Goal: Information Seeking & Learning: Learn about a topic

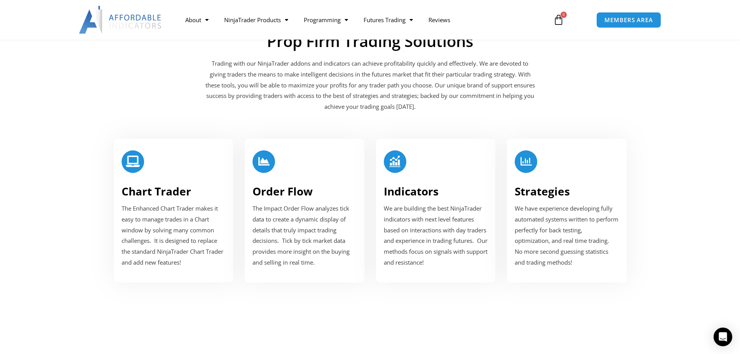
scroll to position [932, 0]
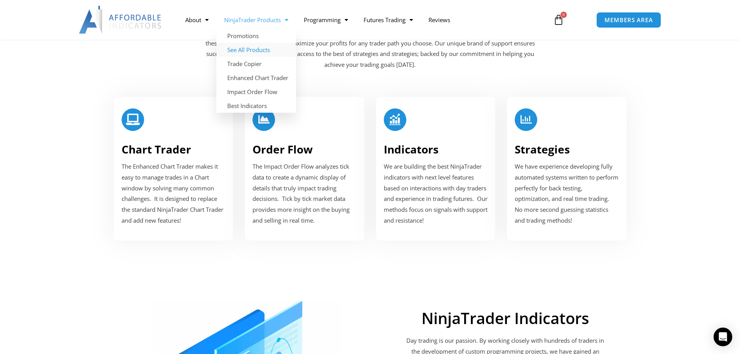
click at [262, 52] on link "See All Products" at bounding box center [256, 50] width 80 height 14
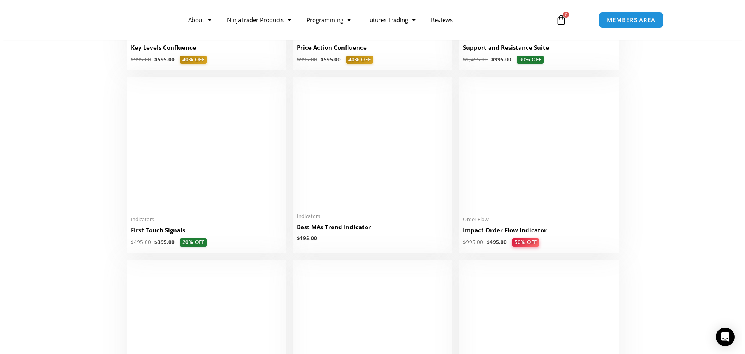
scroll to position [1242, 0]
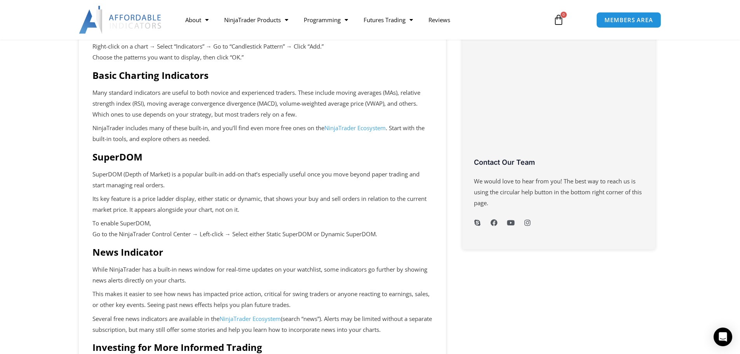
scroll to position [39, 0]
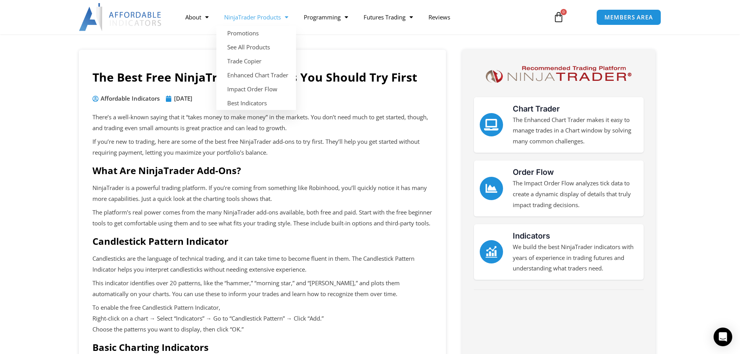
click at [261, 20] on link "NinjaTrader Products" at bounding box center [256, 17] width 80 height 18
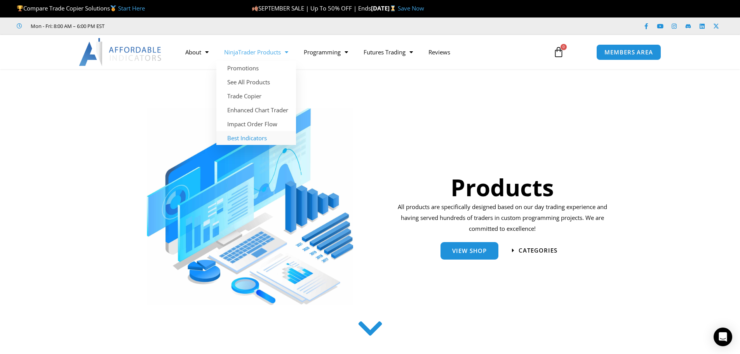
click at [249, 140] on link "Best Indicators" at bounding box center [256, 138] width 80 height 14
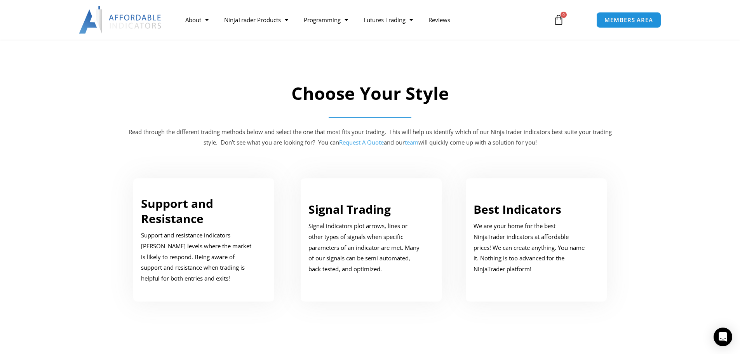
scroll to position [155, 0]
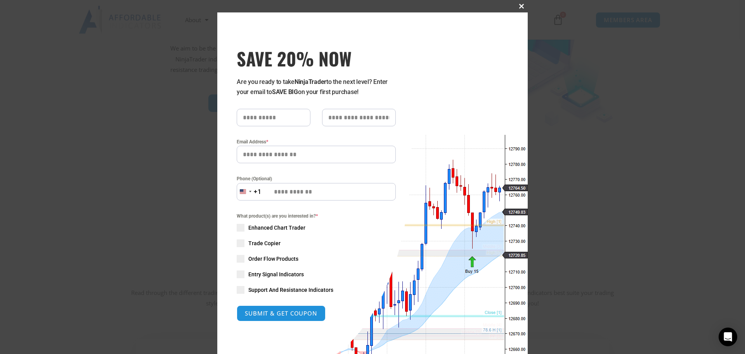
click at [518, 5] on span "SAVE 20% NOW popup" at bounding box center [522, 6] width 12 height 5
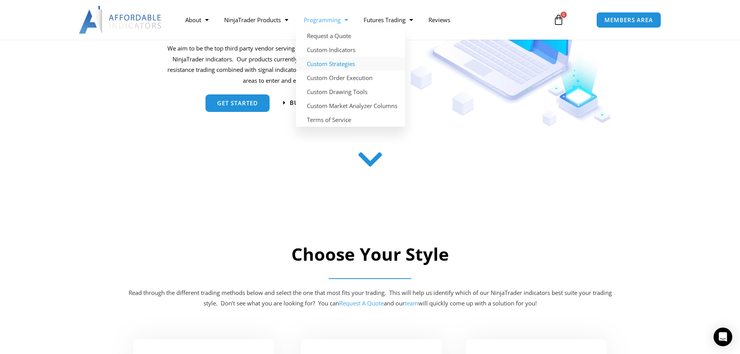
click at [344, 63] on link "Custom Strategies" at bounding box center [350, 64] width 109 height 14
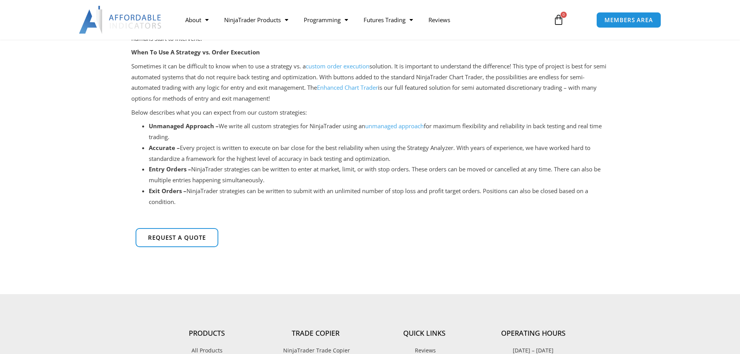
scroll to position [78, 0]
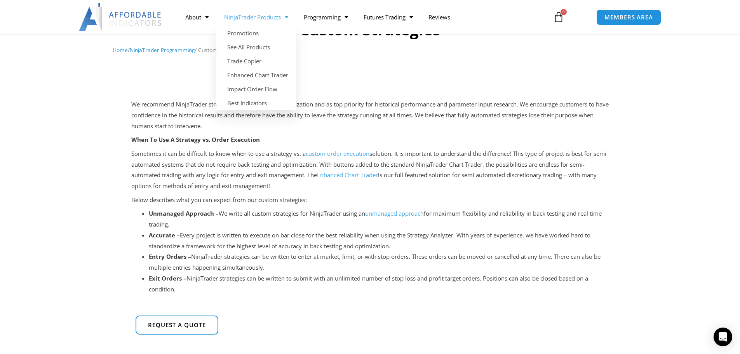
click at [254, 22] on link "NinjaTrader Products" at bounding box center [256, 17] width 80 height 18
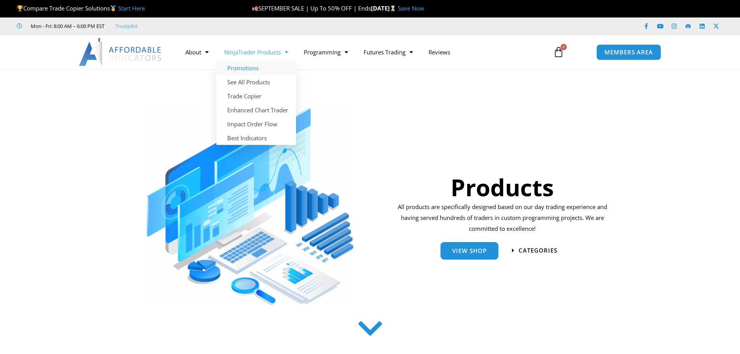
click at [247, 66] on link "Promotions" at bounding box center [256, 68] width 80 height 14
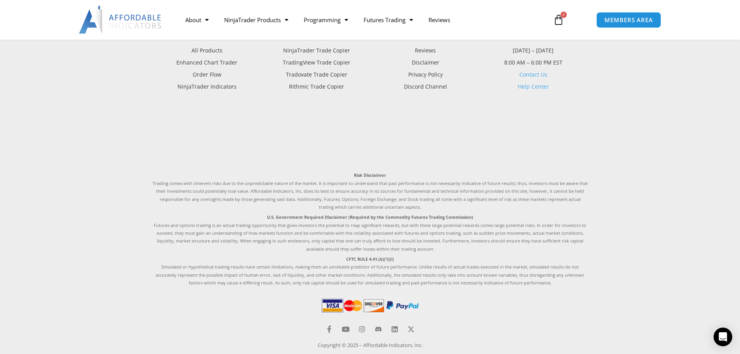
scroll to position [1630, 0]
